Goal: Task Accomplishment & Management: Complete application form

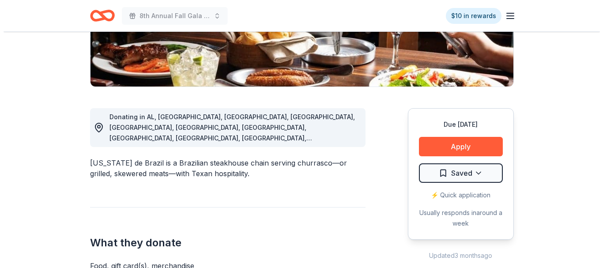
scroll to position [221, 0]
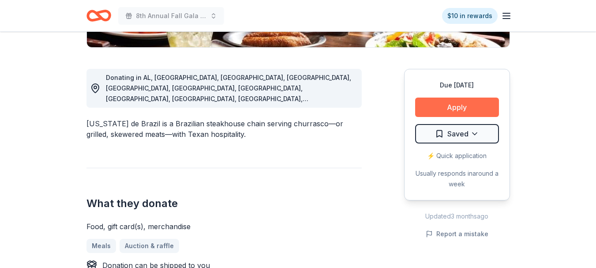
click at [455, 103] on button "Apply" at bounding box center [457, 107] width 84 height 19
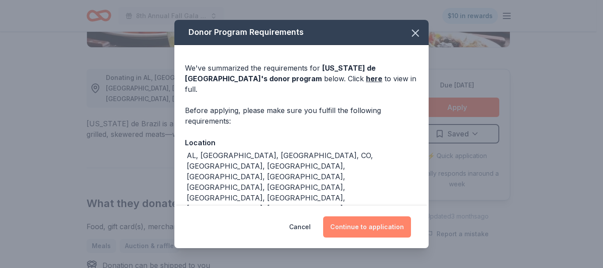
click at [357, 229] on button "Continue to application" at bounding box center [367, 226] width 88 height 21
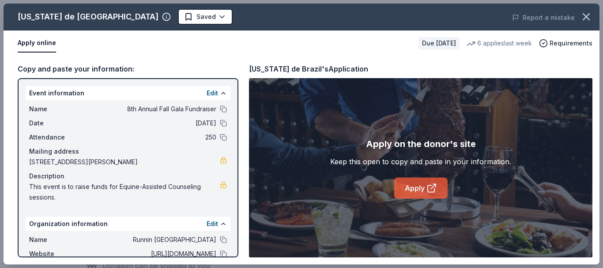
click at [423, 191] on link "Apply" at bounding box center [420, 187] width 53 height 21
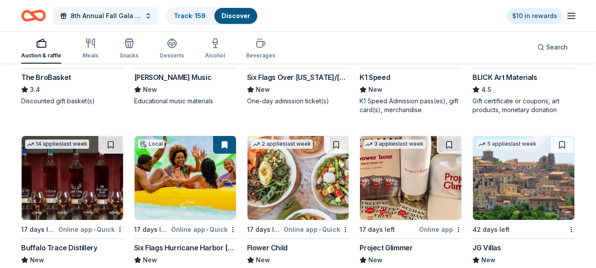
scroll to position [1898, 0]
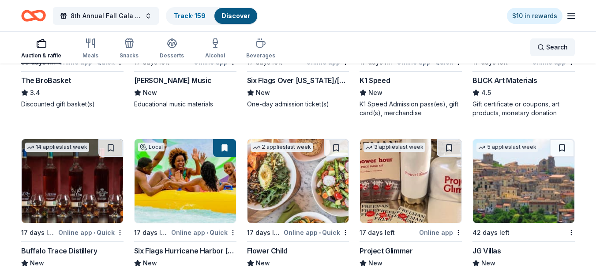
click at [546, 49] on div "Search" at bounding box center [553, 47] width 30 height 11
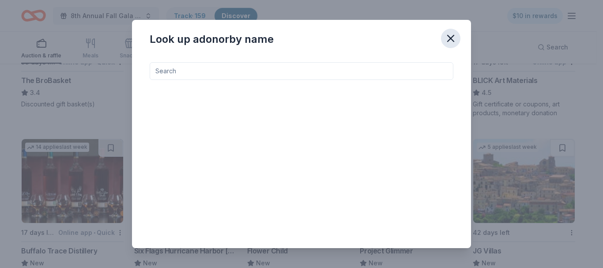
click at [452, 37] on icon "button" at bounding box center [451, 38] width 6 height 6
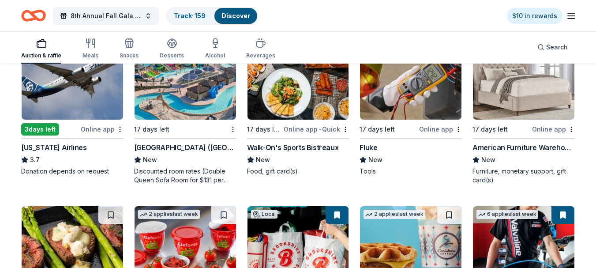
scroll to position [3354, 0]
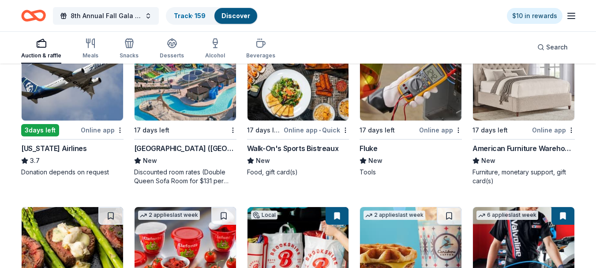
click at [410, 94] on img at bounding box center [411, 79] width 102 height 84
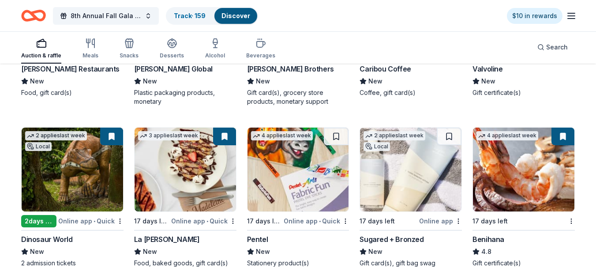
scroll to position [3663, 0]
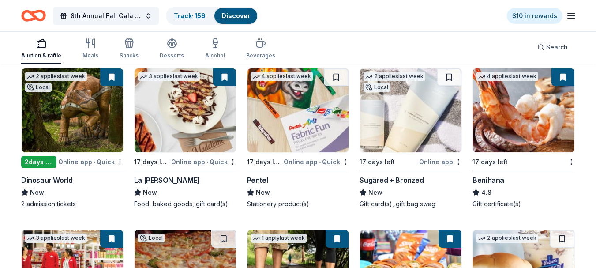
click at [184, 128] on img at bounding box center [186, 110] width 102 height 84
click at [186, 121] on img at bounding box center [186, 110] width 102 height 84
click at [517, 121] on img at bounding box center [524, 110] width 102 height 84
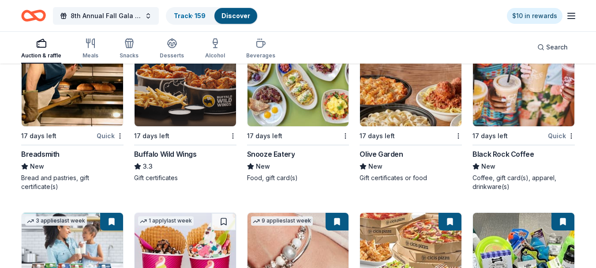
scroll to position [4147, 0]
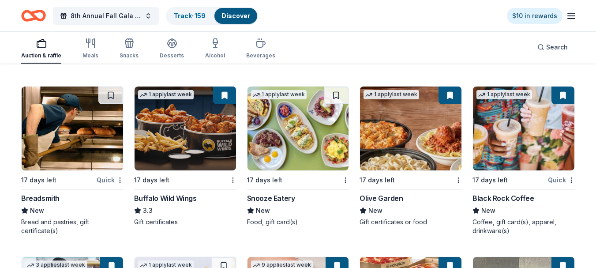
click at [399, 137] on img at bounding box center [411, 129] width 102 height 84
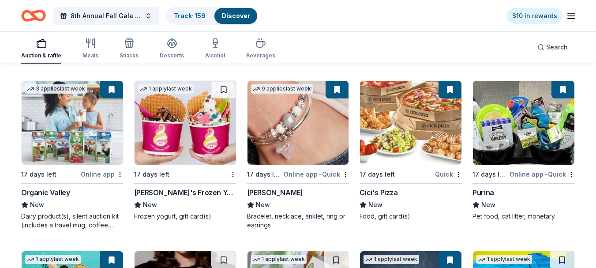
scroll to position [4324, 0]
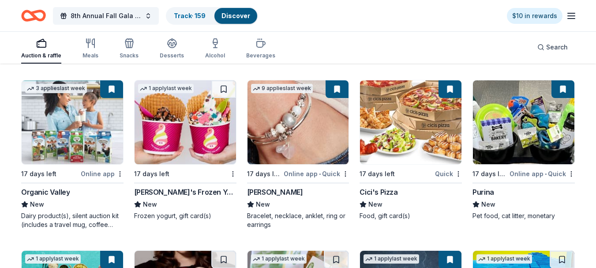
click at [531, 134] on img at bounding box center [524, 122] width 102 height 84
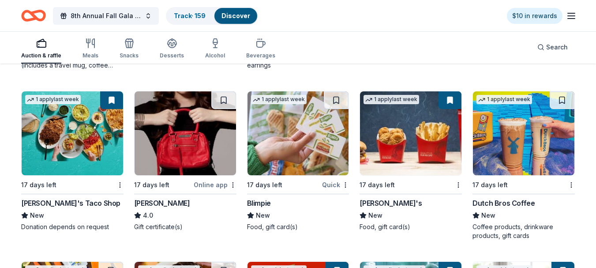
scroll to position [4500, 0]
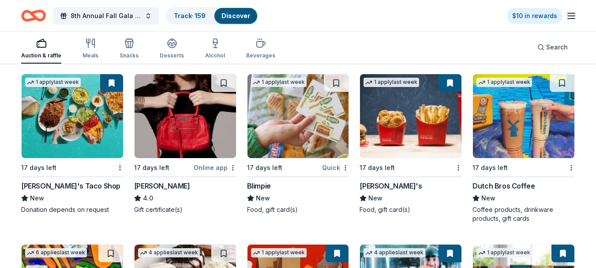
click at [74, 121] on img at bounding box center [73, 116] width 102 height 84
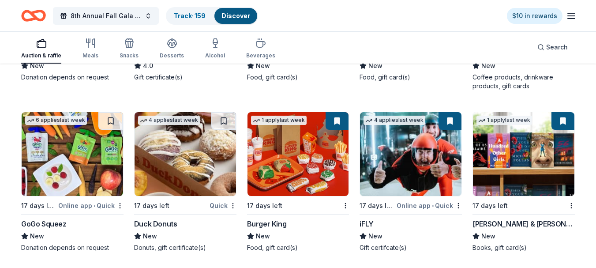
scroll to position [4677, 0]
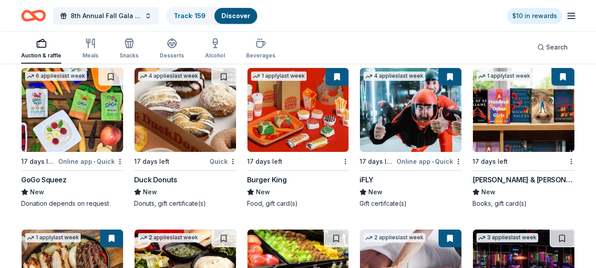
click at [395, 120] on img at bounding box center [411, 110] width 102 height 84
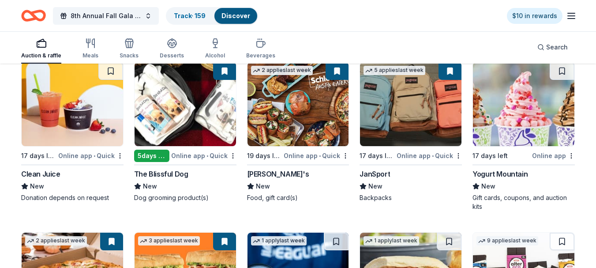
scroll to position [5162, 0]
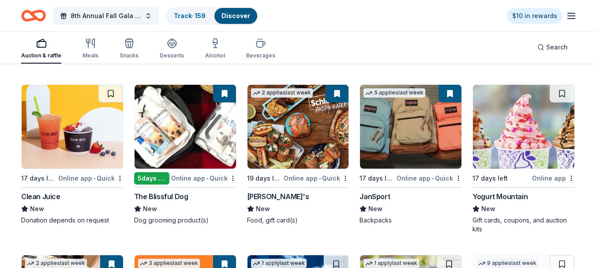
click at [288, 123] on img at bounding box center [299, 127] width 102 height 84
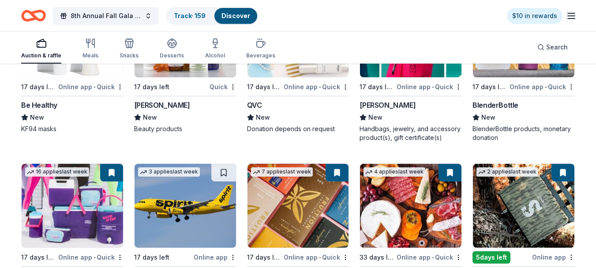
scroll to position [5824, 0]
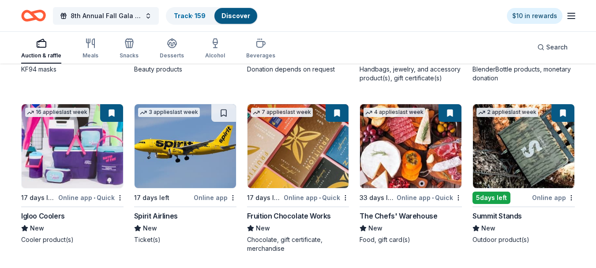
click at [79, 148] on img at bounding box center [73, 146] width 102 height 84
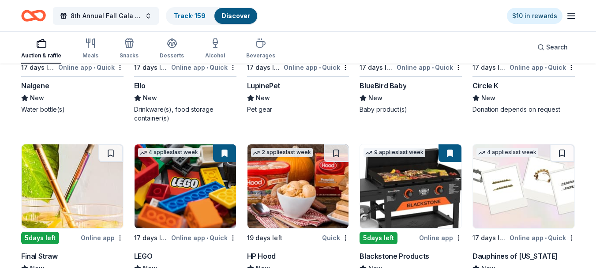
scroll to position [6354, 0]
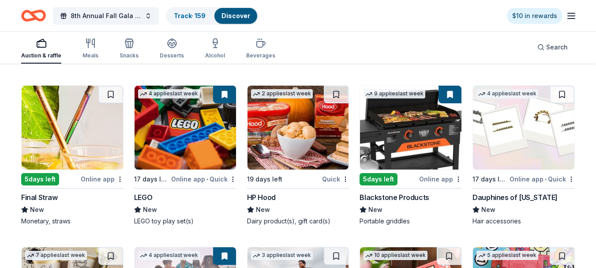
click at [401, 138] on img at bounding box center [411, 128] width 102 height 84
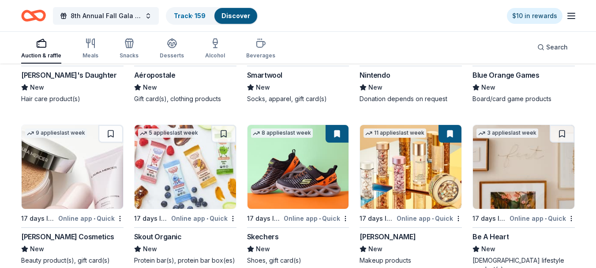
scroll to position [6663, 0]
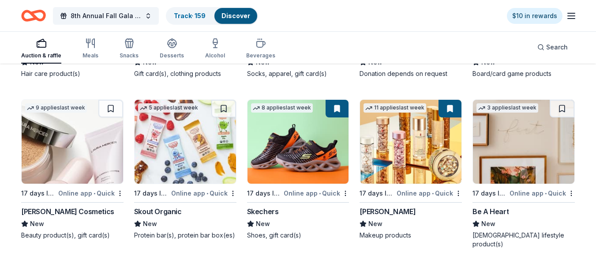
click at [400, 163] on img at bounding box center [411, 142] width 102 height 84
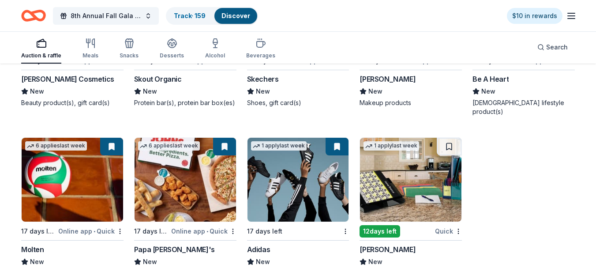
scroll to position [6814, 0]
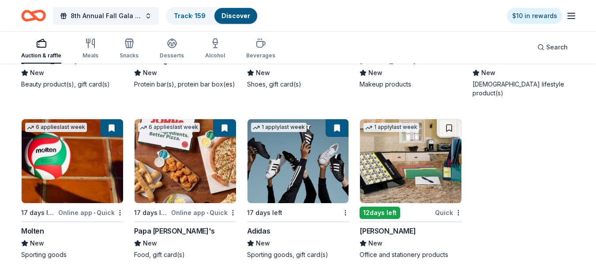
click at [289, 158] on img at bounding box center [299, 161] width 102 height 84
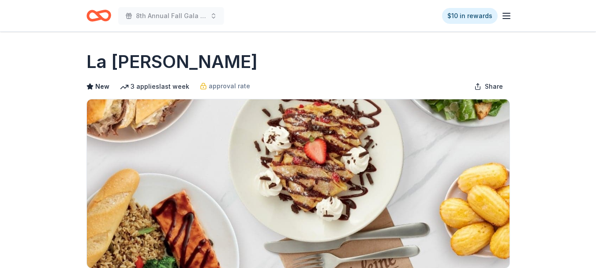
scroll to position [221, 0]
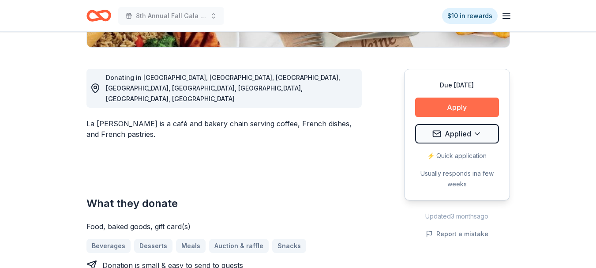
click at [448, 113] on button "Apply" at bounding box center [457, 107] width 84 height 19
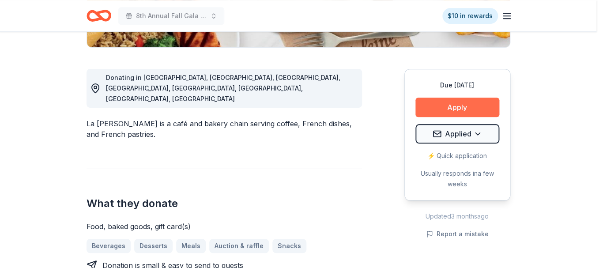
click at [448, 113] on div "Donor Program Requirements We've summarized the requirements for La Madeleine '…" at bounding box center [301, 134] width 603 height 268
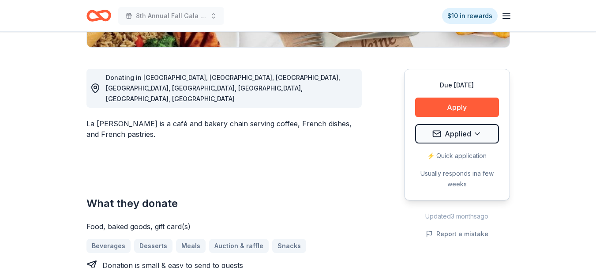
click at [453, 111] on div "Cancel Continue to application" at bounding box center [298, 134] width 596 height 268
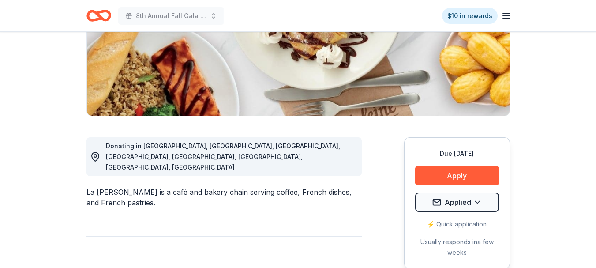
scroll to position [132, 0]
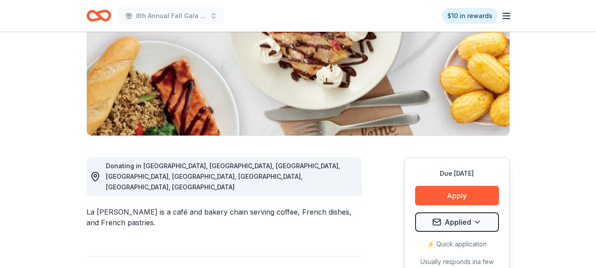
click at [455, 196] on div "Cancel Continue to application" at bounding box center [298, 134] width 596 height 268
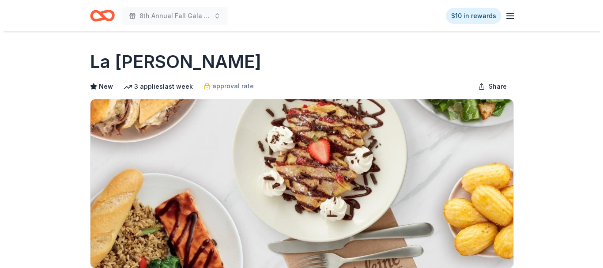
scroll to position [265, 0]
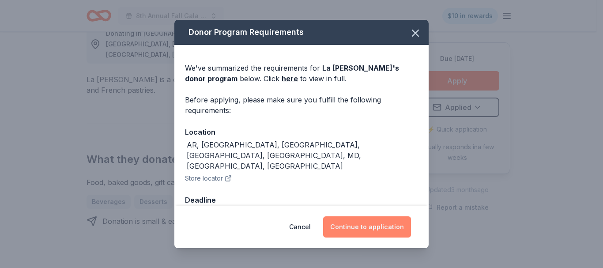
click at [368, 223] on button "Continue to application" at bounding box center [367, 226] width 88 height 21
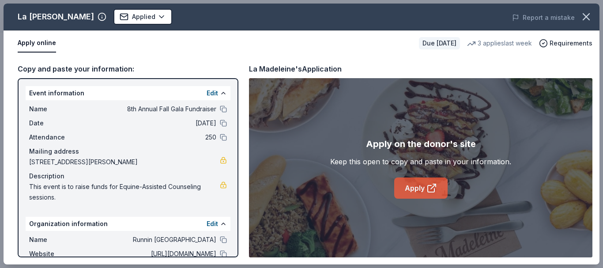
click at [416, 188] on link "Apply" at bounding box center [420, 187] width 53 height 21
click at [420, 186] on link "Apply" at bounding box center [420, 187] width 53 height 21
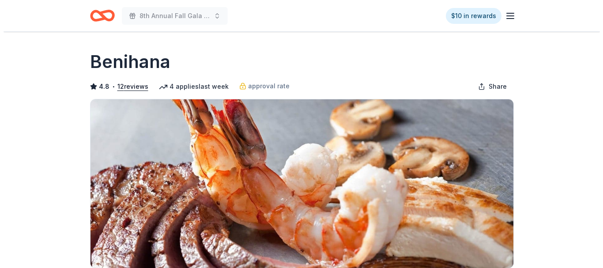
scroll to position [221, 0]
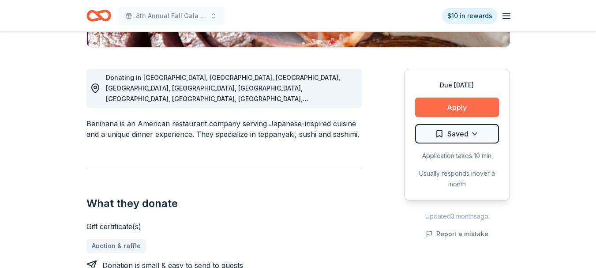
click at [460, 108] on button "Apply" at bounding box center [457, 107] width 84 height 19
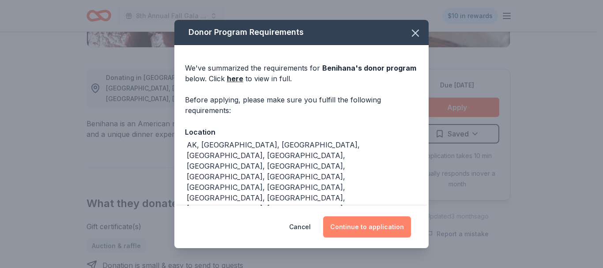
click at [382, 226] on button "Continue to application" at bounding box center [367, 226] width 88 height 21
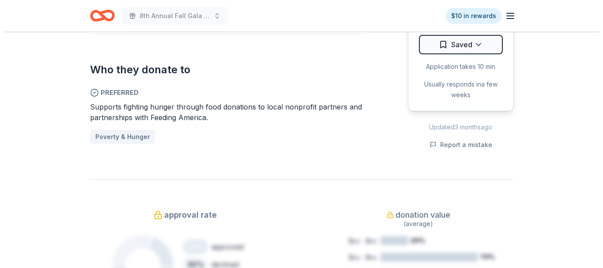
scroll to position [309, 0]
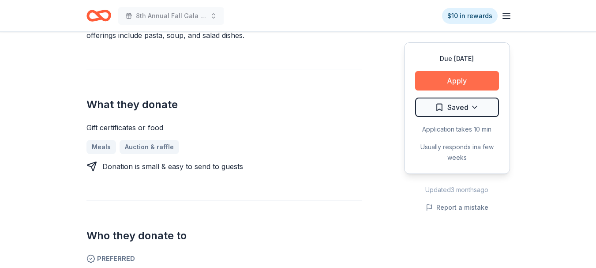
click at [456, 81] on button "Apply" at bounding box center [457, 80] width 84 height 19
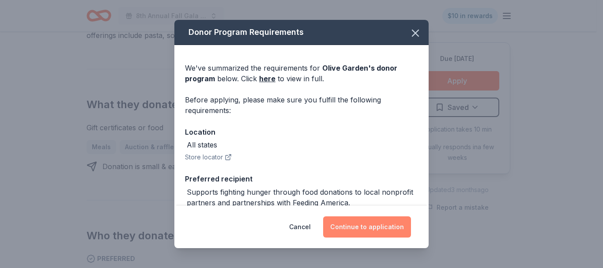
click at [362, 225] on button "Continue to application" at bounding box center [367, 226] width 88 height 21
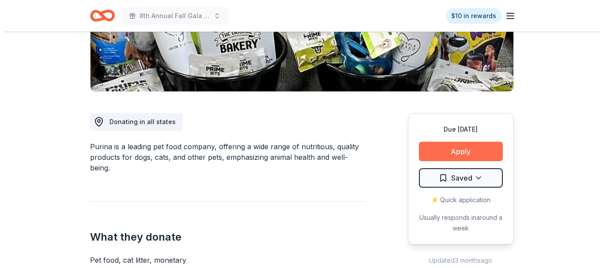
scroll to position [177, 0]
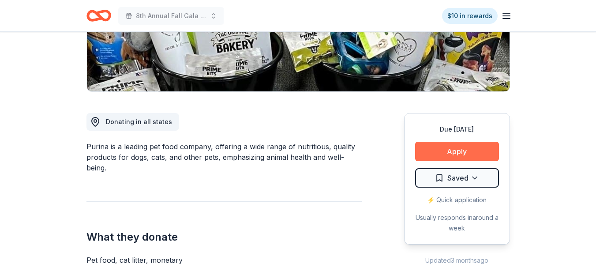
click at [452, 151] on button "Apply" at bounding box center [457, 151] width 84 height 19
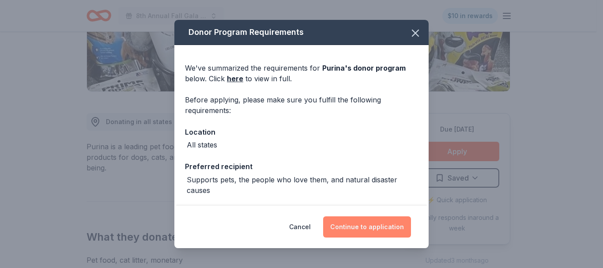
click at [371, 222] on button "Continue to application" at bounding box center [367, 226] width 88 height 21
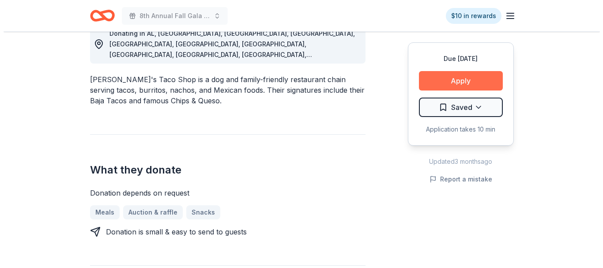
scroll to position [265, 0]
click at [458, 81] on button "Apply" at bounding box center [457, 80] width 84 height 19
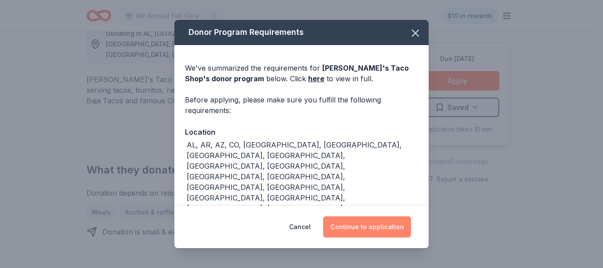
click at [370, 228] on button "Continue to application" at bounding box center [367, 226] width 88 height 21
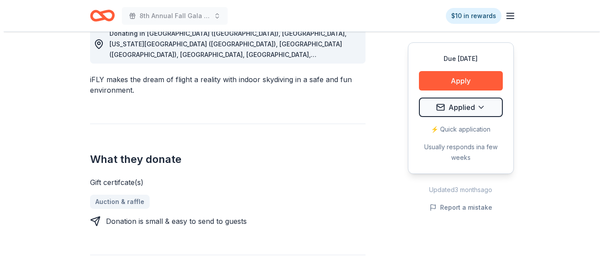
scroll to position [265, 0]
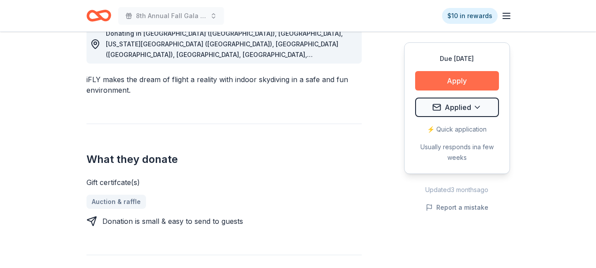
click at [451, 82] on button "Apply" at bounding box center [457, 80] width 84 height 19
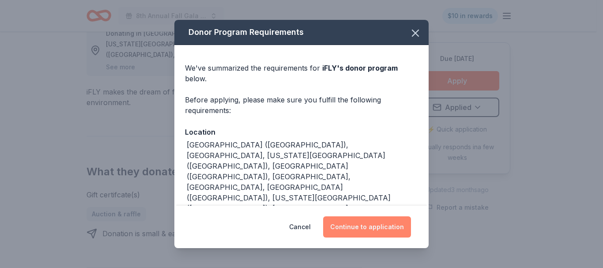
click at [384, 229] on button "Continue to application" at bounding box center [367, 226] width 88 height 21
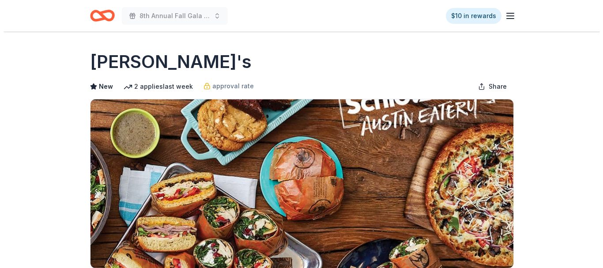
scroll to position [132, 0]
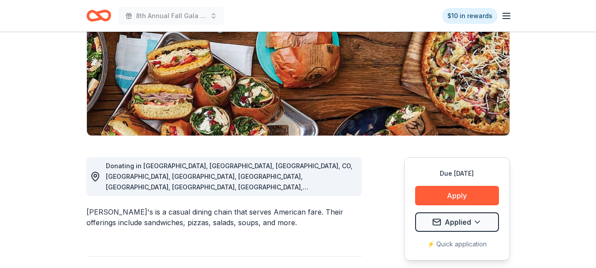
click at [451, 191] on button "Apply" at bounding box center [457, 195] width 84 height 19
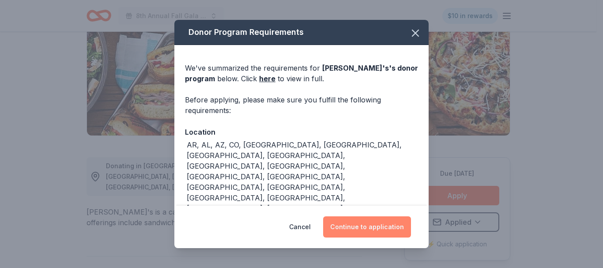
click at [379, 223] on button "Continue to application" at bounding box center [367, 226] width 88 height 21
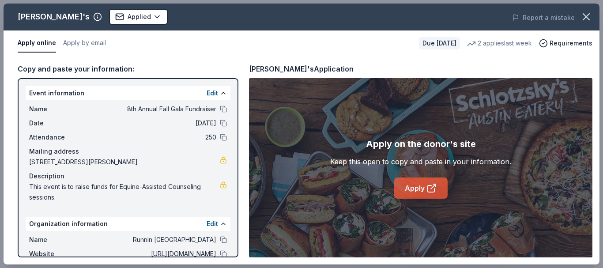
click at [414, 193] on link "Apply" at bounding box center [420, 187] width 53 height 21
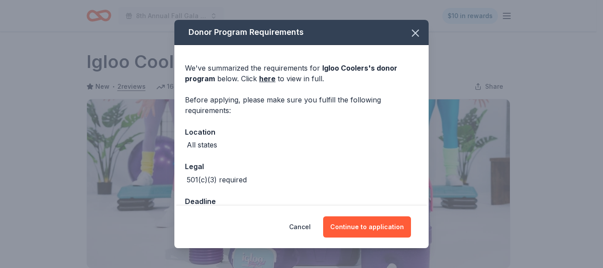
scroll to position [132, 0]
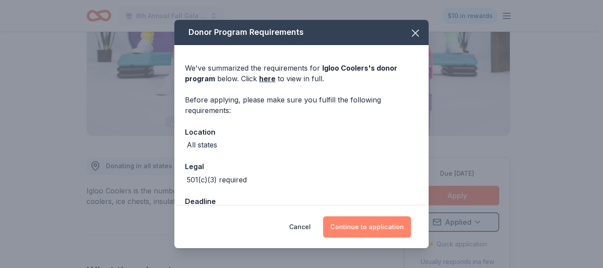
click at [371, 228] on button "Continue to application" at bounding box center [367, 226] width 88 height 21
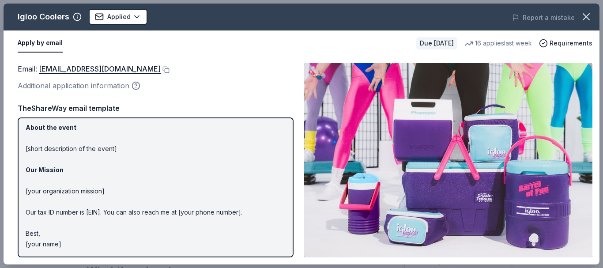
scroll to position [0, 0]
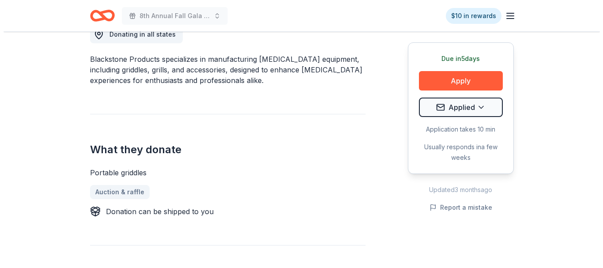
scroll to position [265, 0]
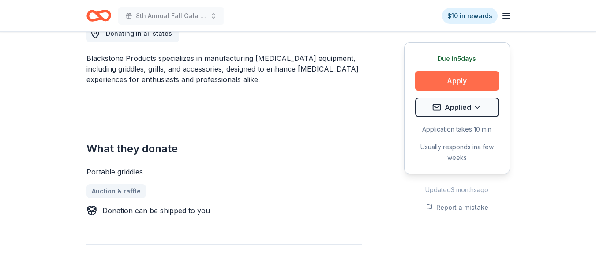
click at [463, 79] on button "Apply" at bounding box center [457, 80] width 84 height 19
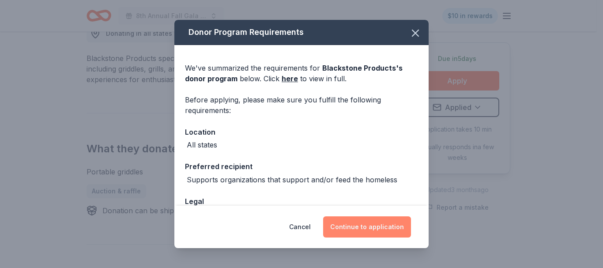
click at [356, 226] on button "Continue to application" at bounding box center [367, 226] width 88 height 21
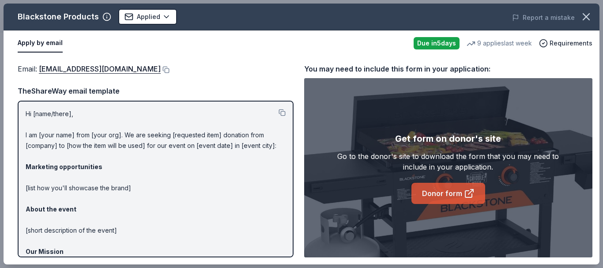
click at [453, 192] on link "Donor form" at bounding box center [448, 193] width 74 height 21
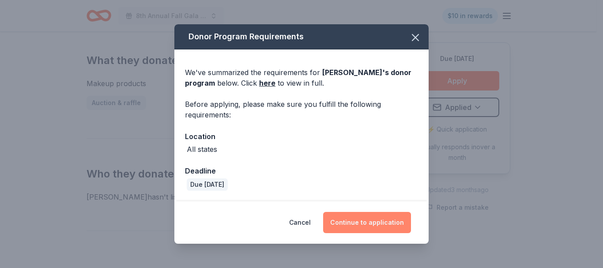
scroll to position [353, 0]
click at [360, 225] on button "Continue to application" at bounding box center [367, 222] width 88 height 21
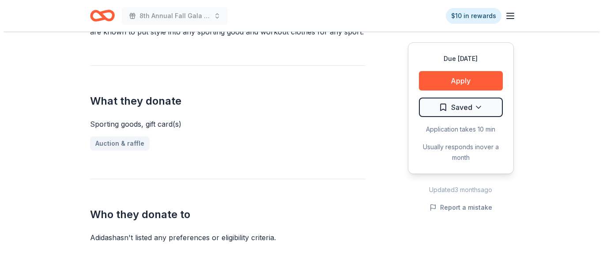
scroll to position [309, 0]
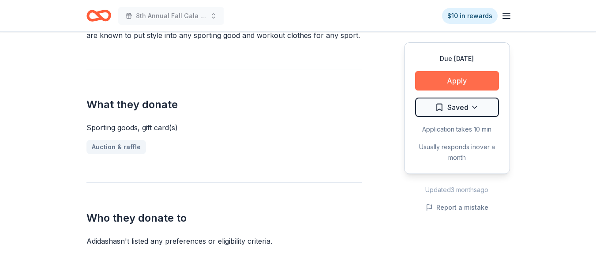
click at [457, 86] on button "Apply" at bounding box center [457, 80] width 84 height 19
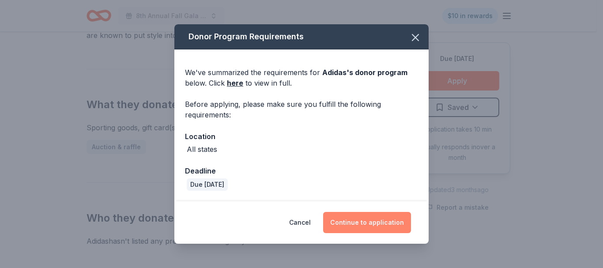
click at [350, 223] on button "Continue to application" at bounding box center [367, 222] width 88 height 21
